Goal: Information Seeking & Learning: Find specific fact

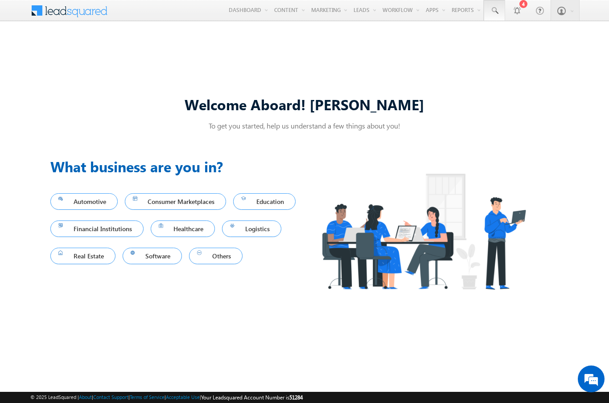
click at [494, 11] on span at bounding box center [494, 10] width 9 height 9
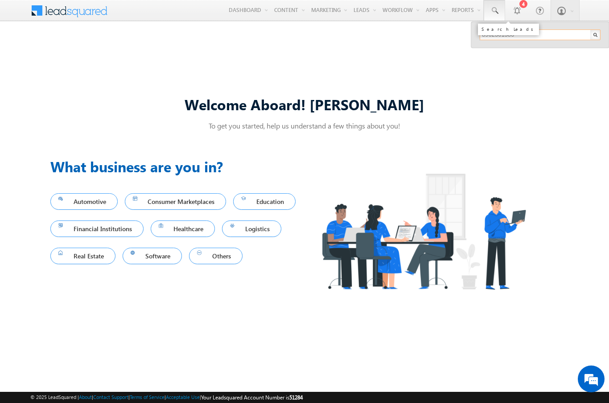
type input "8962301386"
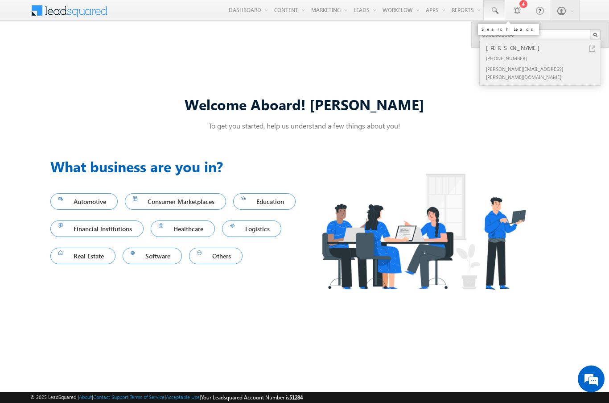
click at [544, 48] on div "[PERSON_NAME]" at bounding box center [545, 48] width 120 height 10
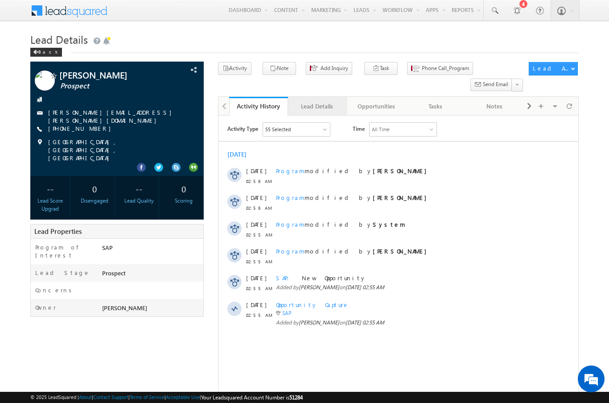
click at [317, 101] on div "Lead Details" at bounding box center [317, 106] width 44 height 11
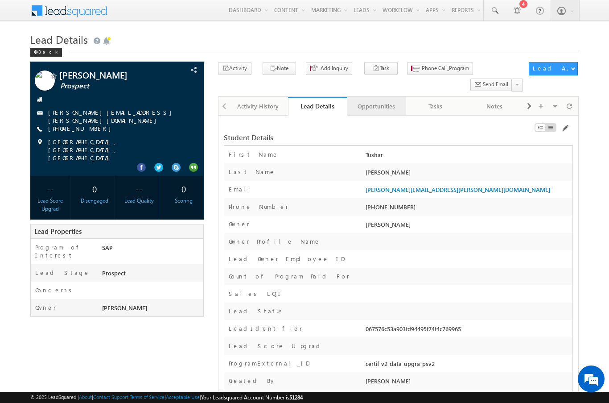
click at [376, 101] on div "Opportunities" at bounding box center [377, 106] width 44 height 11
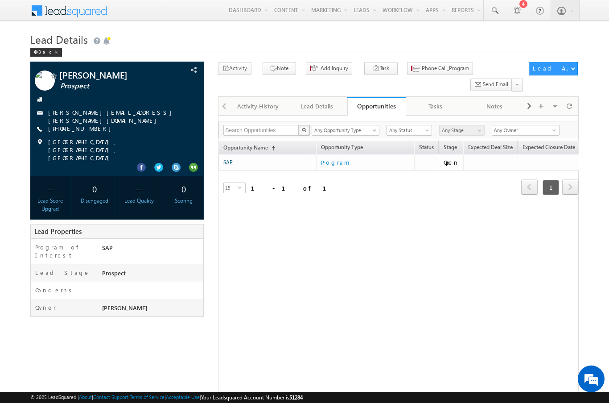
click at [228, 159] on link "SAP" at bounding box center [228, 162] width 9 height 7
